Goal: Information Seeking & Learning: Check status

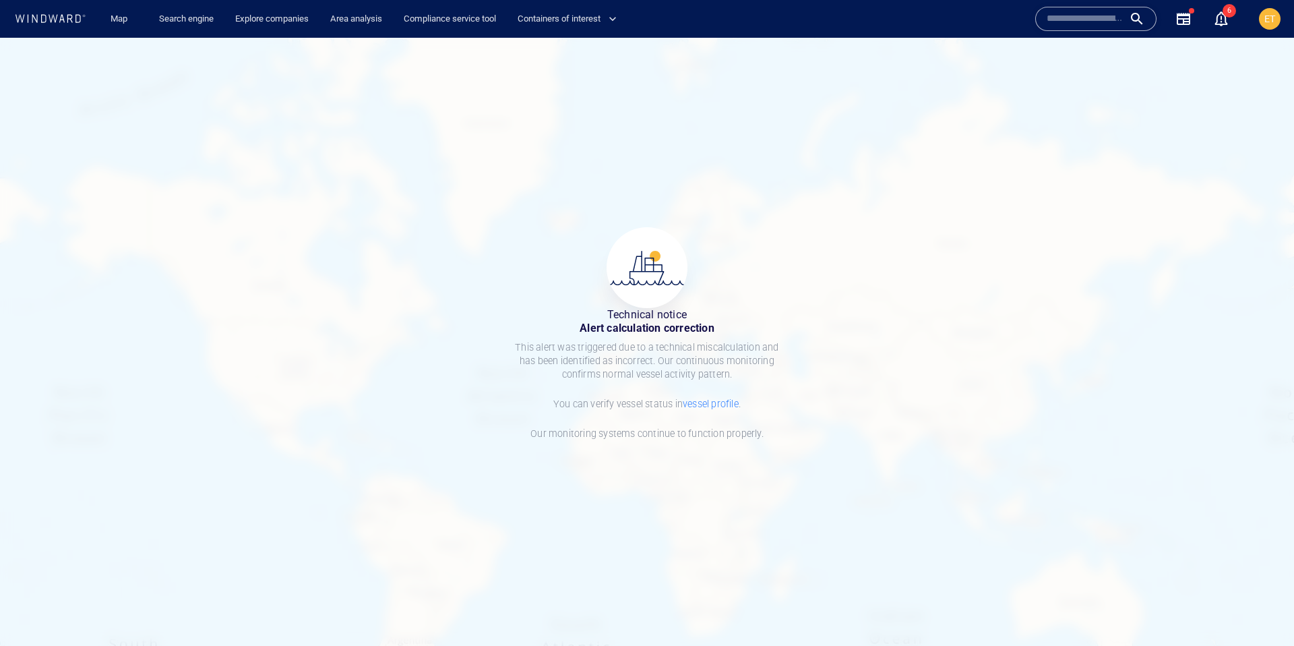
click at [706, 405] on link "vessel profile" at bounding box center [711, 403] width 56 height 11
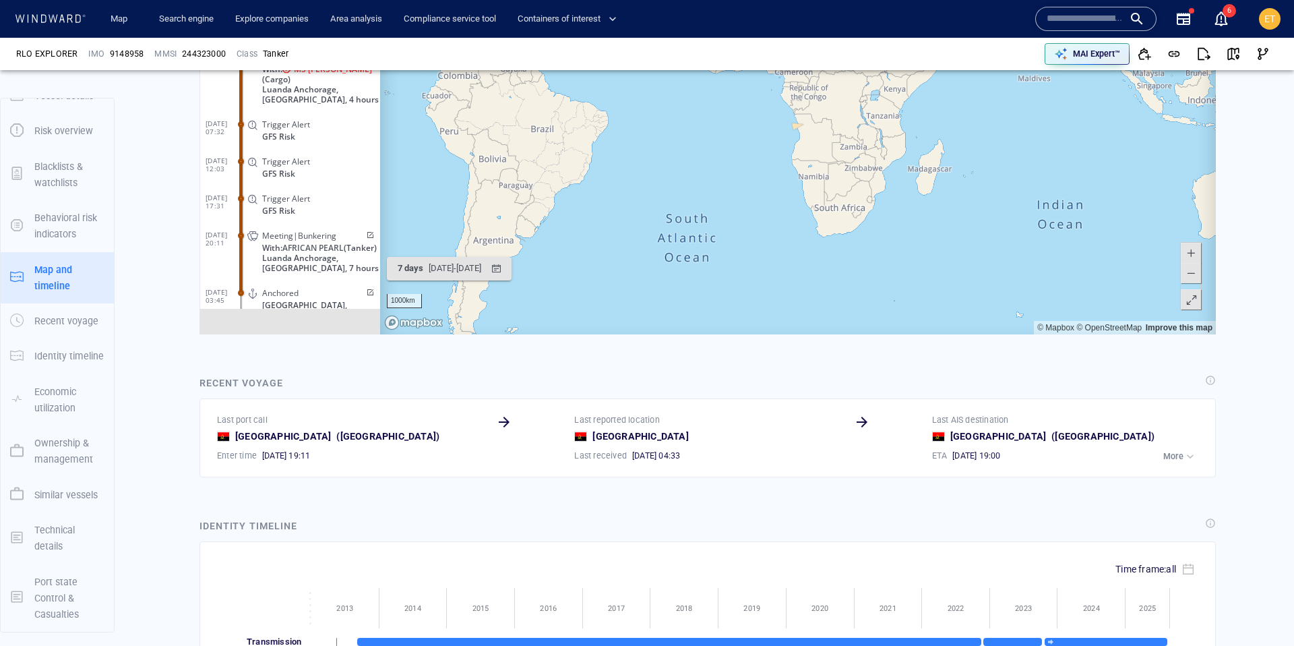
scroll to position [765, 0]
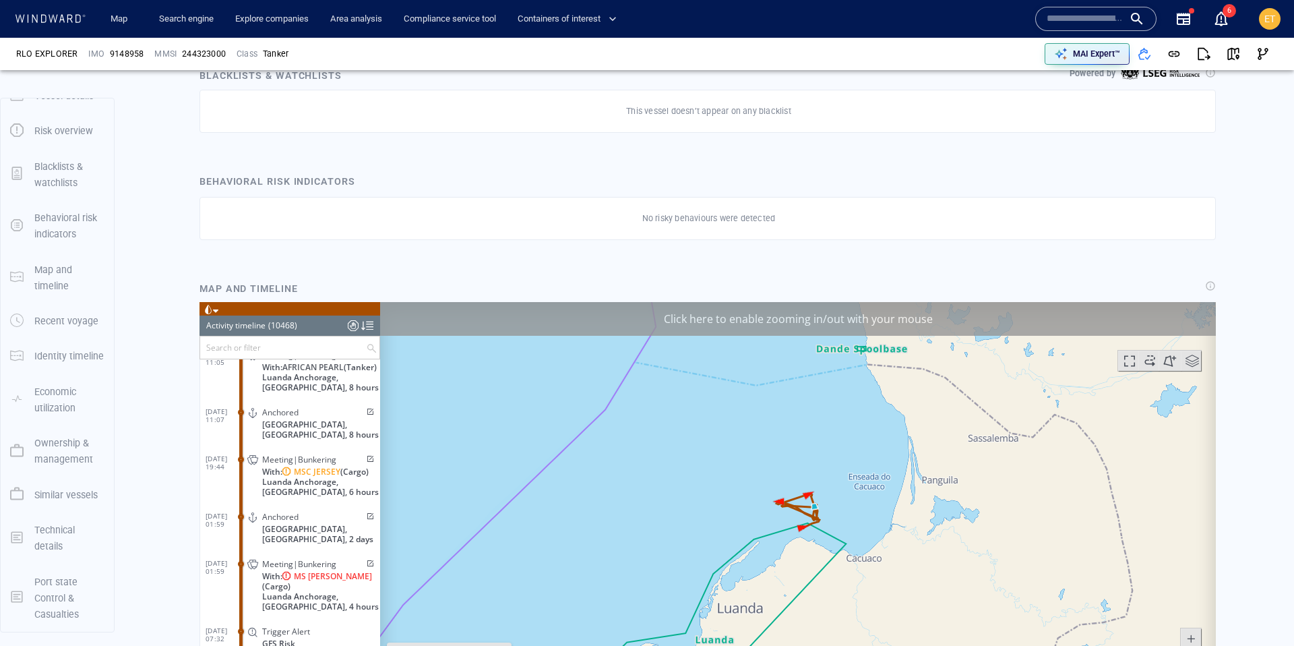
scroll to position [532, 0]
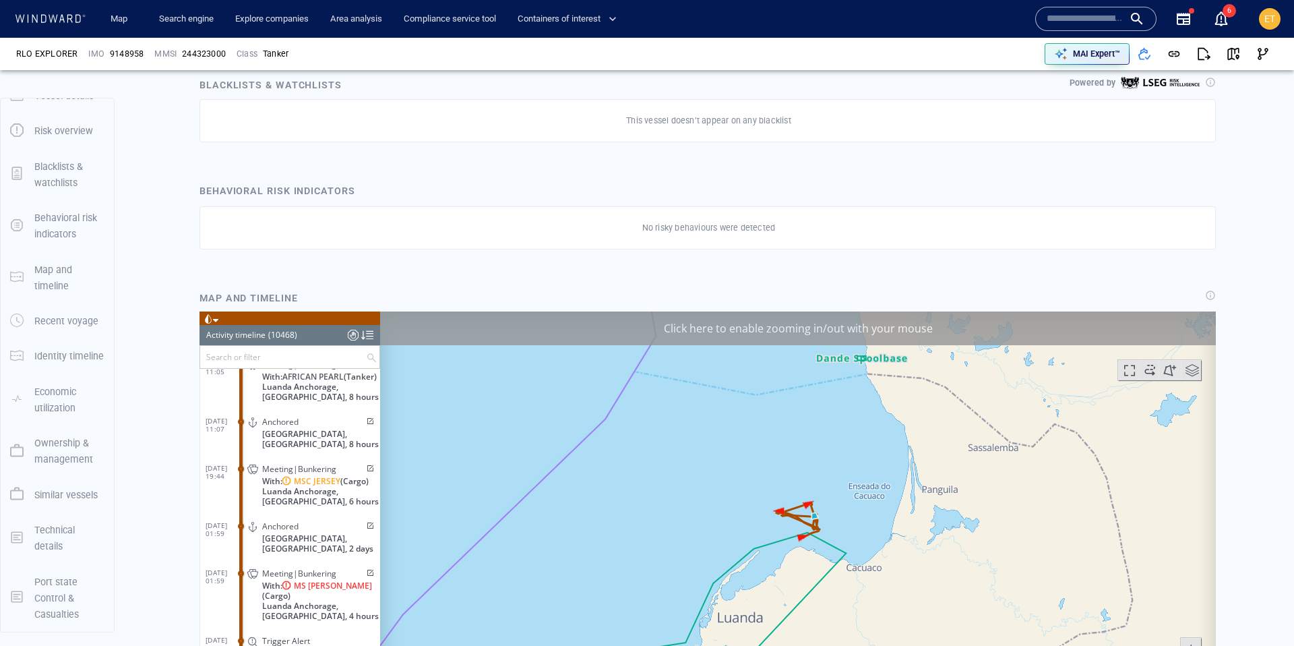
click at [65, 26] on div at bounding box center [50, 19] width 78 height 18
